Goal: Task Accomplishment & Management: Manage account settings

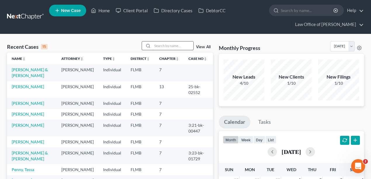
click at [176, 46] on input "search" at bounding box center [172, 45] width 41 height 8
type input "huso"
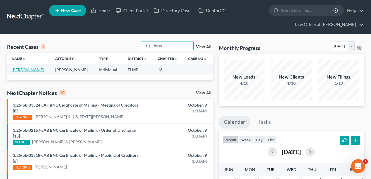
click at [26, 68] on link "Huso, Lesli" at bounding box center [28, 69] width 32 height 5
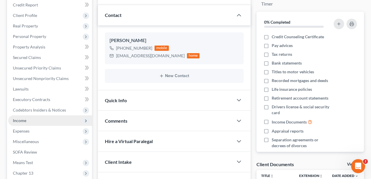
scroll to position [136, 0]
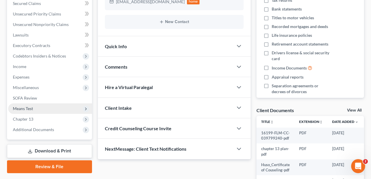
click at [32, 110] on span "Means Test" at bounding box center [23, 108] width 20 height 5
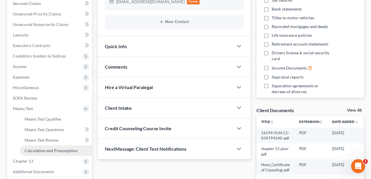
click at [35, 148] on span "Calculation and Presumption" at bounding box center [51, 150] width 53 height 5
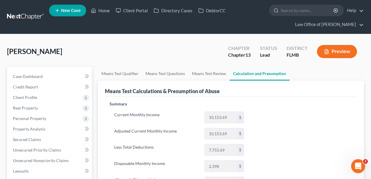
click at [42, 13] on link at bounding box center [25, 17] width 37 height 11
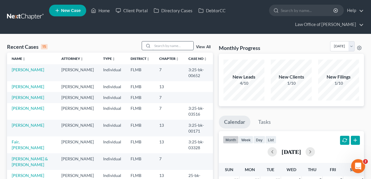
click at [175, 45] on input "search" at bounding box center [172, 45] width 41 height 8
type input "huso"
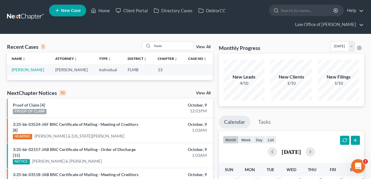
click at [103, 47] on div "Recent Cases 1 huso View All" at bounding box center [110, 46] width 206 height 11
click at [16, 69] on link "[PERSON_NAME]" at bounding box center [28, 69] width 32 height 5
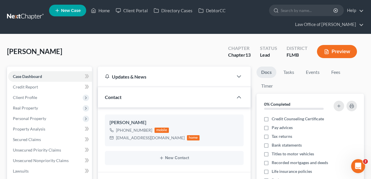
click at [30, 13] on link at bounding box center [25, 17] width 37 height 11
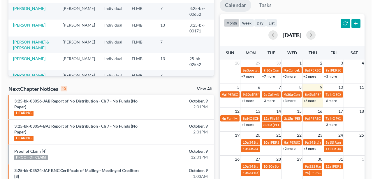
scroll to position [207, 0]
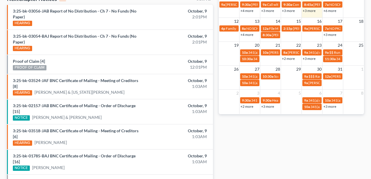
click at [247, 35] on link "+4 more" at bounding box center [246, 34] width 13 height 4
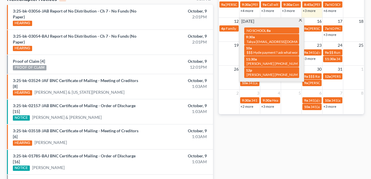
click at [300, 20] on span at bounding box center [300, 21] width 4 height 4
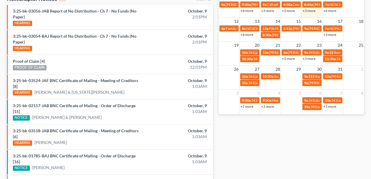
click at [245, 18] on td "13" at bounding box center [249, 21] width 21 height 7
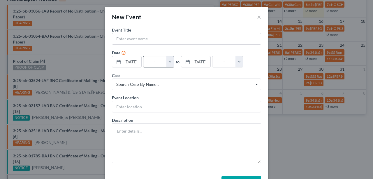
click at [174, 63] on button "button" at bounding box center [171, 61] width 8 height 11
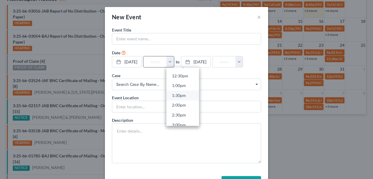
scroll to position [253, 0]
click at [187, 97] on link "2:00pm" at bounding box center [183, 96] width 33 height 10
type input "2:00pm"
type input "03:00pm"
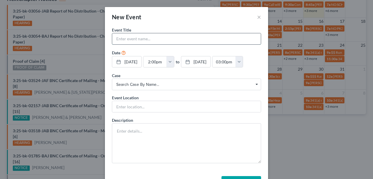
click at [174, 38] on input "text" at bounding box center [186, 38] width 149 height 11
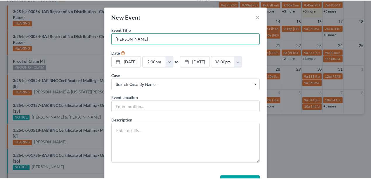
scroll to position [20, 0]
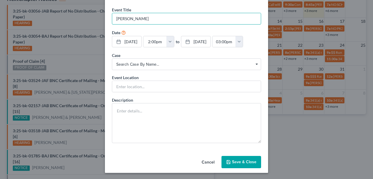
type input "[PERSON_NAME]"
click at [243, 165] on button "Save & Close" at bounding box center [242, 162] width 40 height 12
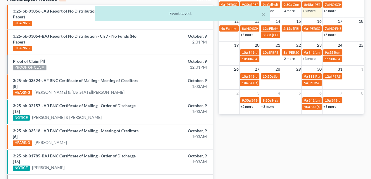
click at [242, 34] on link "+5 more" at bounding box center [246, 34] width 13 height 4
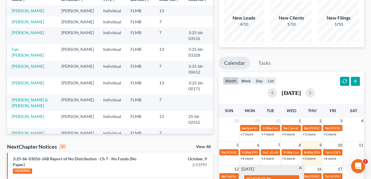
scroll to position [12, 0]
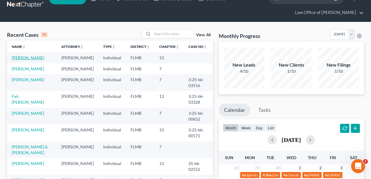
click at [23, 57] on link "[PERSON_NAME]" at bounding box center [28, 57] width 32 height 5
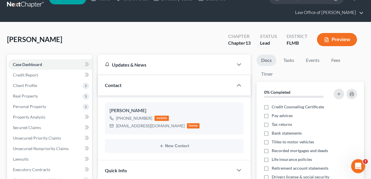
click at [97, 46] on div "Huso, Lesli Upgraded Chapter Chapter 13 Status Lead District FLMB Preview" at bounding box center [185, 41] width 357 height 25
drag, startPoint x: 45, startPoint y: 39, endPoint x: 8, endPoint y: 39, distance: 37.3
click at [8, 39] on div "Huso, Lesli Upgraded Chapter Chapter 13 Status Lead District FLMB Preview" at bounding box center [185, 41] width 357 height 25
click at [51, 36] on div "Huso, Lesli Upgraded Chapter Chapter 13 Status Lead District FLMB Preview" at bounding box center [185, 41] width 357 height 25
click at [100, 43] on div "Huso, Lesli Upgraded Chapter Chapter 13 Status Lead District FLMB Preview" at bounding box center [185, 41] width 357 height 25
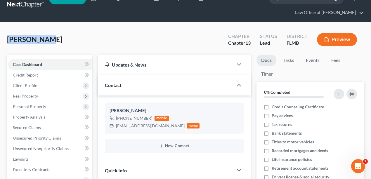
drag, startPoint x: 29, startPoint y: 40, endPoint x: 7, endPoint y: 41, distance: 22.5
click at [64, 38] on div "Huso, Lesli Upgraded Chapter Chapter 13 Status Lead District FLMB Preview" at bounding box center [185, 41] width 357 height 25
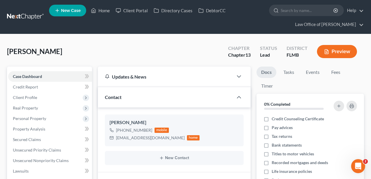
click at [29, 19] on link at bounding box center [25, 17] width 37 height 11
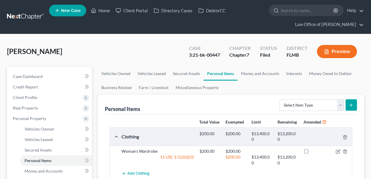
click at [20, 15] on link at bounding box center [25, 17] width 37 height 11
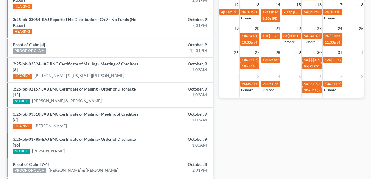
scroll to position [167, 0]
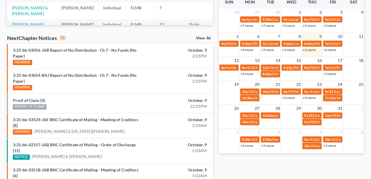
click at [310, 49] on link "+3 more" at bounding box center [308, 50] width 13 height 4
click at [311, 162] on div "Monthly Progress Bankruptcy Bankruptcy [DATE] [DATE] [DATE] [DATE] [DATE] [DATE…" at bounding box center [291, 77] width 151 height 407
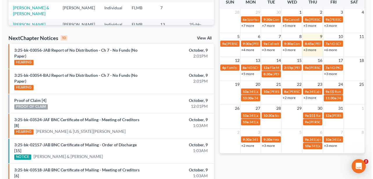
scroll to position [0, 0]
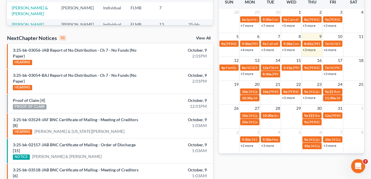
click at [309, 50] on link "+3 more" at bounding box center [308, 50] width 13 height 4
click at [289, 176] on div "Monthly Progress Bankruptcy Bankruptcy [DATE] [DATE] [DATE] [DATE] [DATE] [DATE…" at bounding box center [291, 77] width 151 height 407
click at [247, 145] on link "+2 more" at bounding box center [246, 145] width 13 height 4
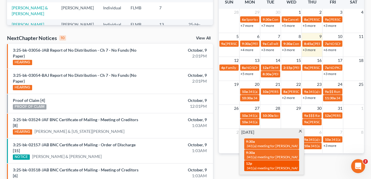
click at [255, 166] on span "341(a) meeting for [PERSON_NAME] & [US_STATE][PERSON_NAME]" at bounding box center [298, 168] width 105 height 4
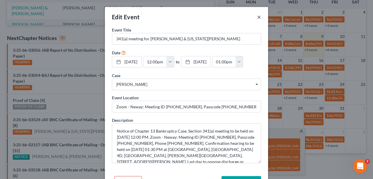
click at [257, 16] on button "×" at bounding box center [259, 16] width 4 height 7
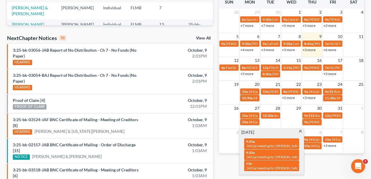
click at [227, 142] on td at bounding box center [229, 142] width 21 height 13
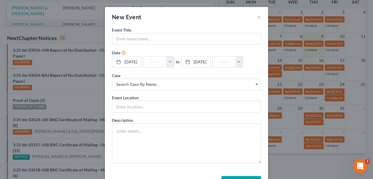
click at [284, 171] on div "New Event × Event Title * Date 11/2/2025 close Date 11/2/2025 Time 12:00 AM che…" at bounding box center [186, 89] width 373 height 179
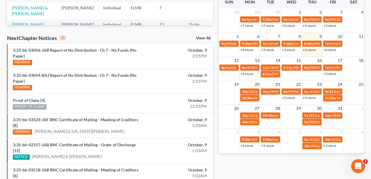
click at [254, 130] on td "3" at bounding box center [249, 131] width 21 height 7
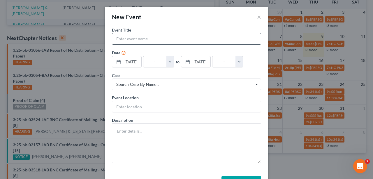
click at [162, 41] on input "text" at bounding box center [186, 38] width 149 height 11
type input "Gary Fortin Coming into office for 341 meeting"
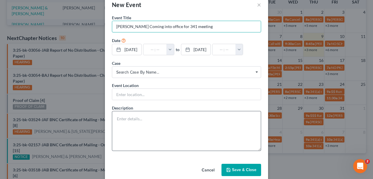
scroll to position [19, 0]
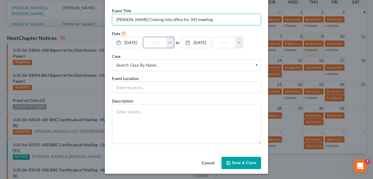
click at [174, 43] on button "button" at bounding box center [171, 42] width 8 height 11
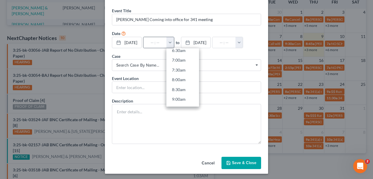
scroll to position [194, 0]
click at [187, 95] on link "12:00pm" at bounding box center [183, 96] width 33 height 10
type input "12:00pm"
type input "01:00pm"
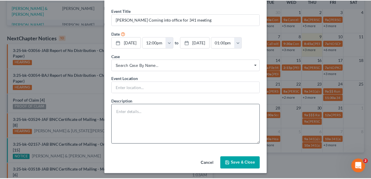
scroll to position [20, 0]
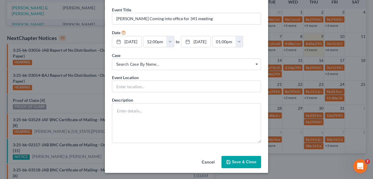
click at [247, 160] on button "Save & Close" at bounding box center [242, 162] width 40 height 12
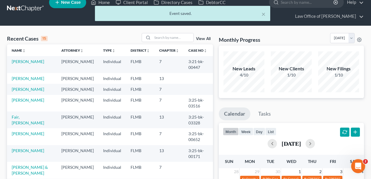
scroll to position [0, 0]
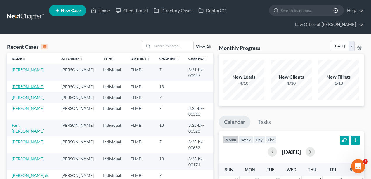
click at [20, 86] on link "[PERSON_NAME]" at bounding box center [28, 86] width 32 height 5
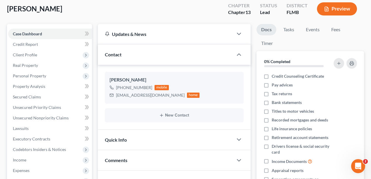
scroll to position [136, 0]
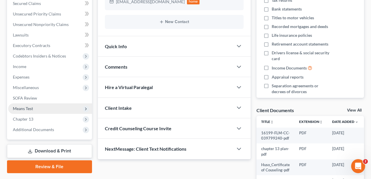
click at [43, 109] on span "Means Test" at bounding box center [50, 108] width 84 height 11
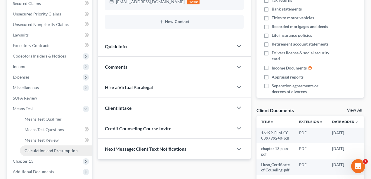
click at [58, 149] on span "Calculation and Presumption" at bounding box center [51, 150] width 53 height 5
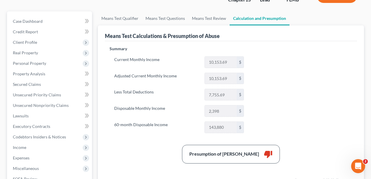
scroll to position [136, 0]
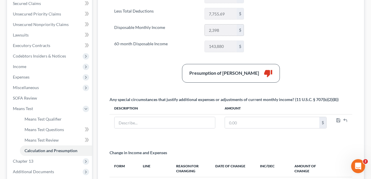
drag, startPoint x: 233, startPoint y: 29, endPoint x: 205, endPoint y: 28, distance: 27.5
click at [205, 28] on input "2,398" at bounding box center [221, 30] width 32 height 11
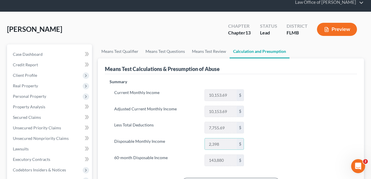
scroll to position [78, 0]
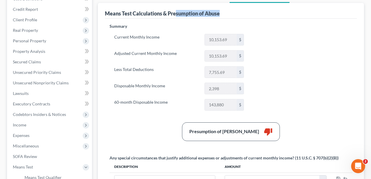
drag, startPoint x: 226, startPoint y: 13, endPoint x: 177, endPoint y: 12, distance: 49.0
click at [177, 12] on div "Means Test Calculations & Presumption of Abuse" at bounding box center [231, 11] width 252 height 16
click at [177, 12] on div "Means Test Calculations & Presumption of Abuse" at bounding box center [162, 13] width 115 height 7
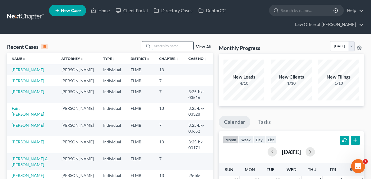
click at [168, 46] on input "search" at bounding box center [172, 45] width 41 height 8
type input "v"
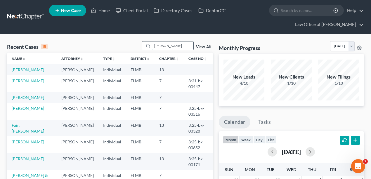
type input "[PERSON_NAME]"
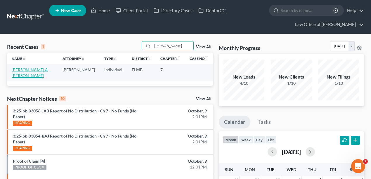
drag, startPoint x: 45, startPoint y: 74, endPoint x: 42, endPoint y: 68, distance: 6.7
click at [45, 73] on td "[PERSON_NAME] & [PERSON_NAME]" at bounding box center [32, 72] width 51 height 17
click at [41, 67] on link "[PERSON_NAME] & [PERSON_NAME]" at bounding box center [30, 72] width 36 height 11
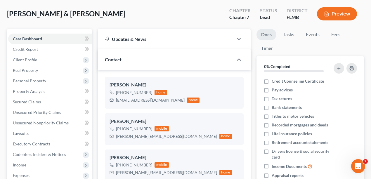
scroll to position [136, 0]
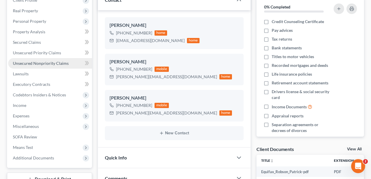
click at [53, 62] on span "Unsecured Nonpriority Claims" at bounding box center [41, 63] width 56 height 5
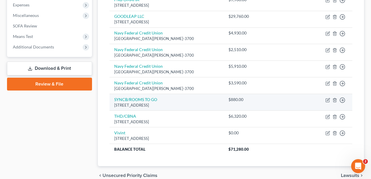
scroll to position [234, 0]
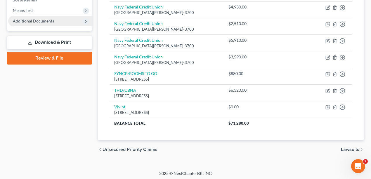
click at [44, 20] on span "Additional Documents" at bounding box center [33, 20] width 41 height 5
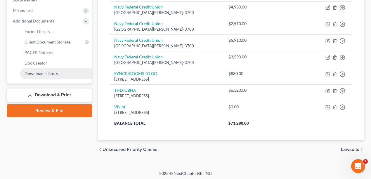
click at [58, 71] on link "Download History" at bounding box center [56, 73] width 72 height 11
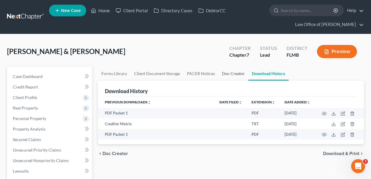
click at [226, 72] on link "Doc Creator" at bounding box center [233, 74] width 30 height 14
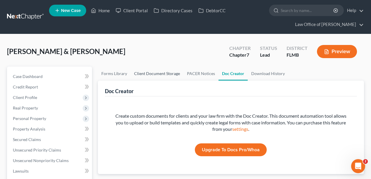
click at [166, 75] on link "Client Document Storage" at bounding box center [156, 74] width 53 height 14
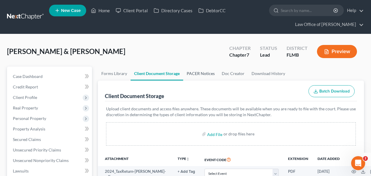
click at [201, 75] on link "PACER Notices" at bounding box center [200, 74] width 35 height 14
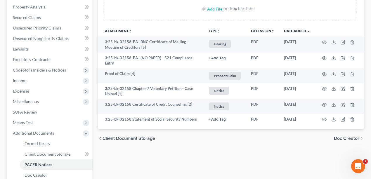
scroll to position [97, 0]
